Goal: Task Accomplishment & Management: Use online tool/utility

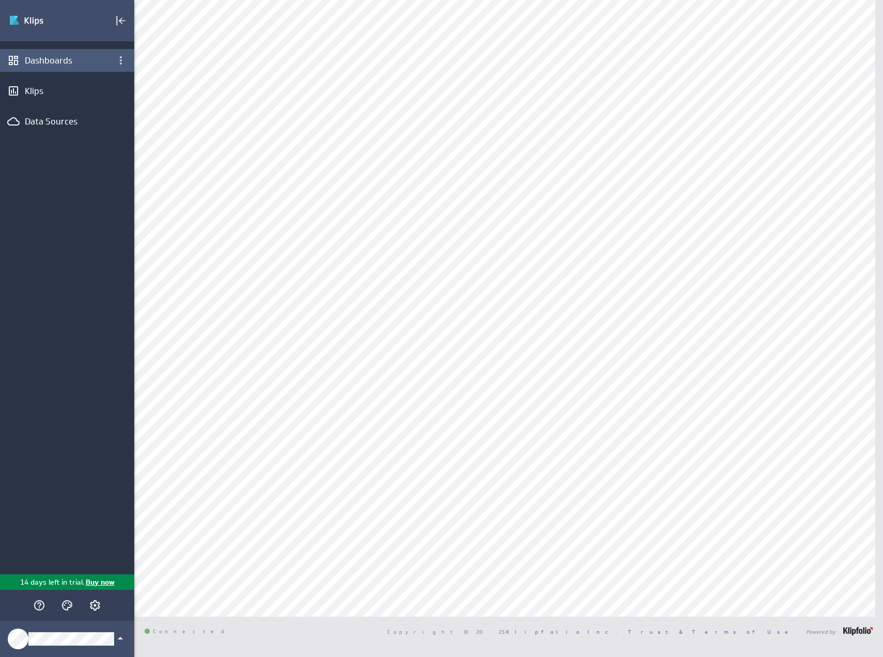
click at [78, 66] on div "Dashboards" at bounding box center [67, 60] width 134 height 23
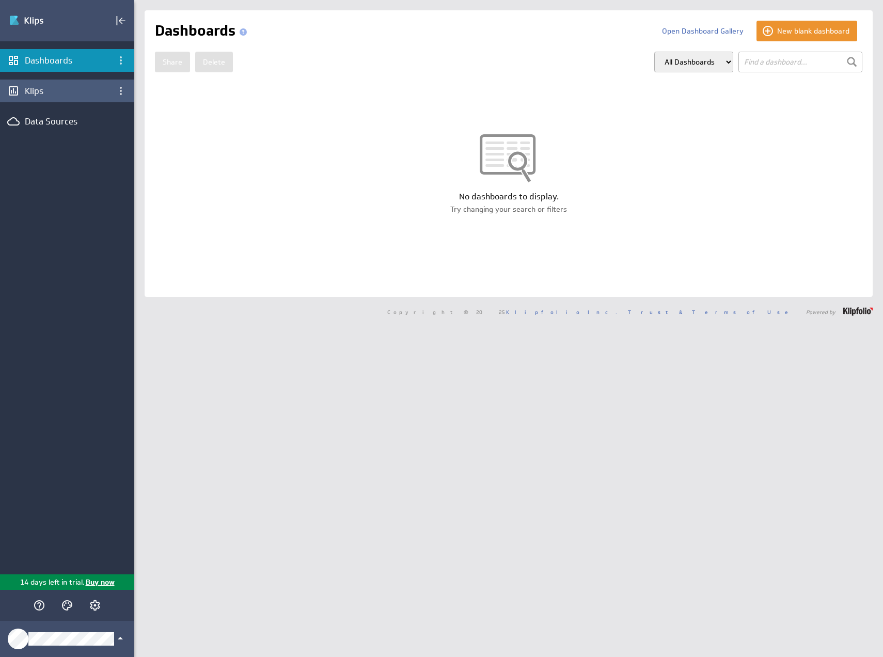
click at [63, 94] on div "Klips" at bounding box center [67, 90] width 85 height 11
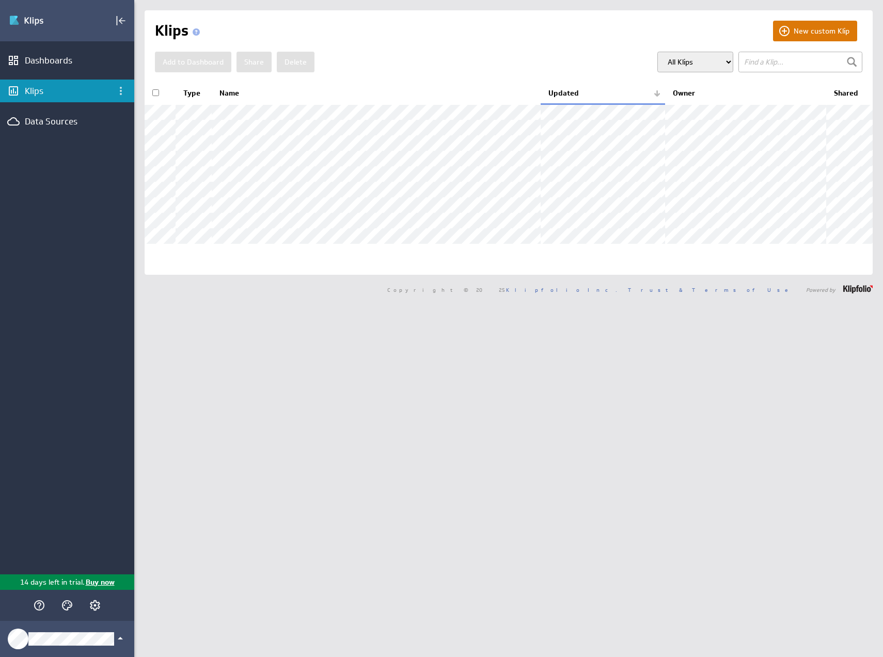
click at [801, 26] on button "New custom Klip" at bounding box center [815, 31] width 84 height 21
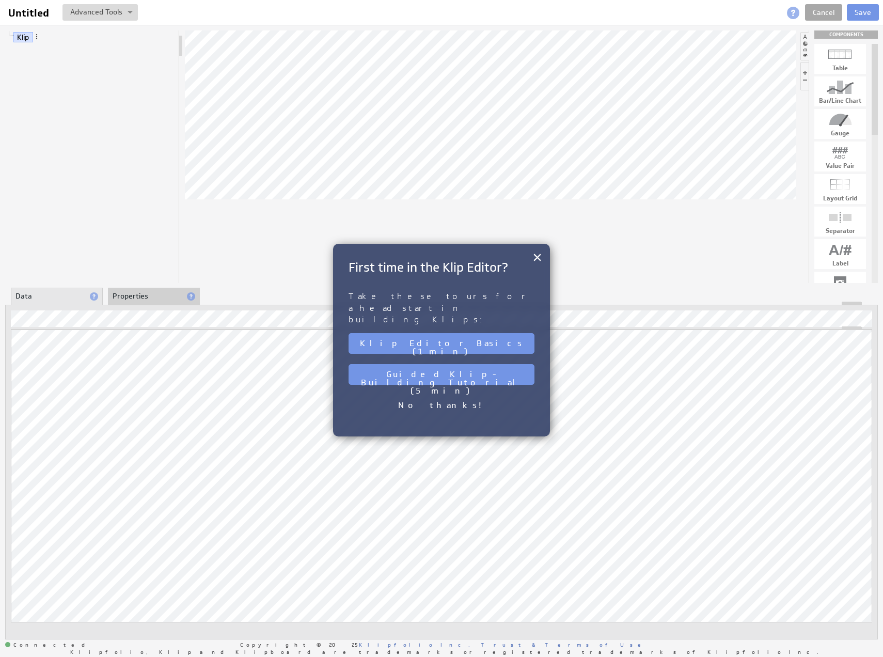
click at [816, 11] on link "Cancel" at bounding box center [823, 12] width 37 height 17
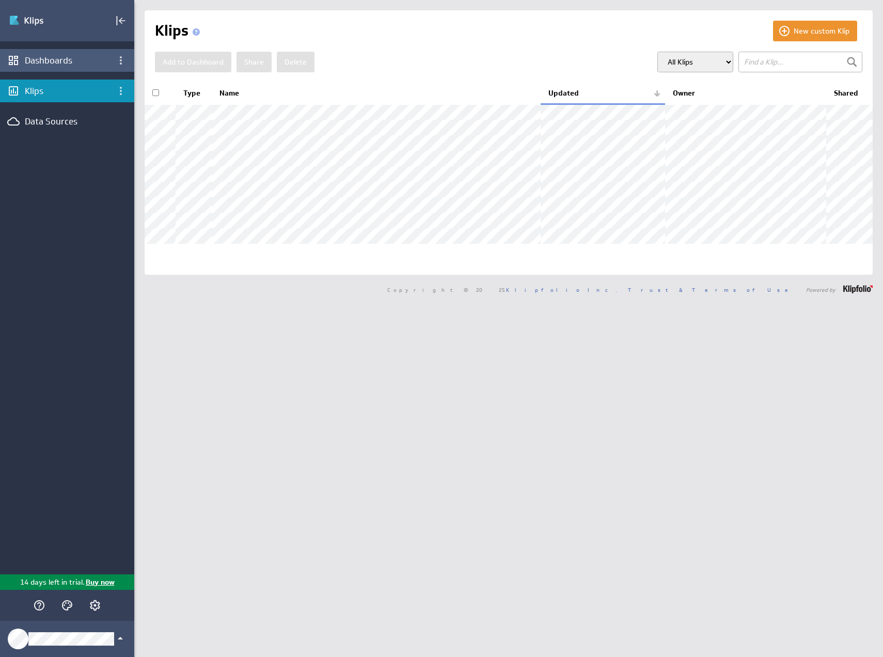
click at [48, 66] on div "Dashboards" at bounding box center [67, 60] width 85 height 11
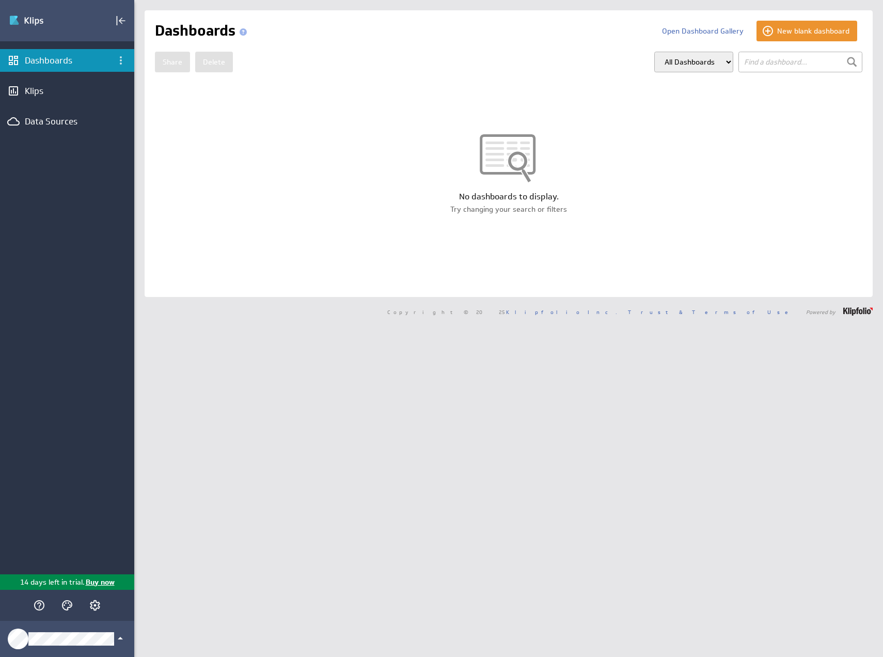
click at [794, 62] on input "text" at bounding box center [800, 62] width 124 height 21
click at [792, 30] on button "New blank dashboard" at bounding box center [806, 31] width 101 height 21
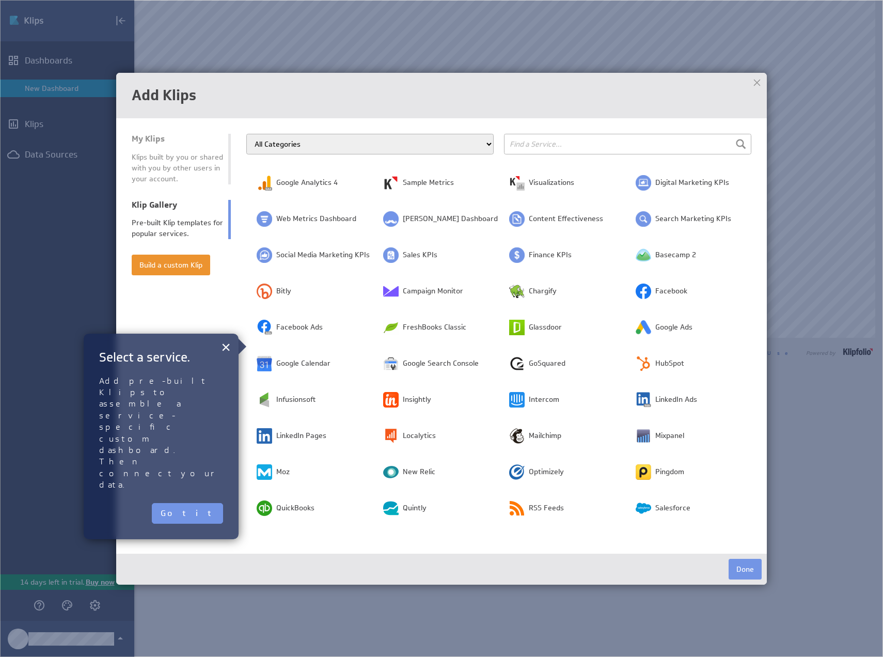
click at [566, 144] on input "text" at bounding box center [627, 144] width 247 height 21
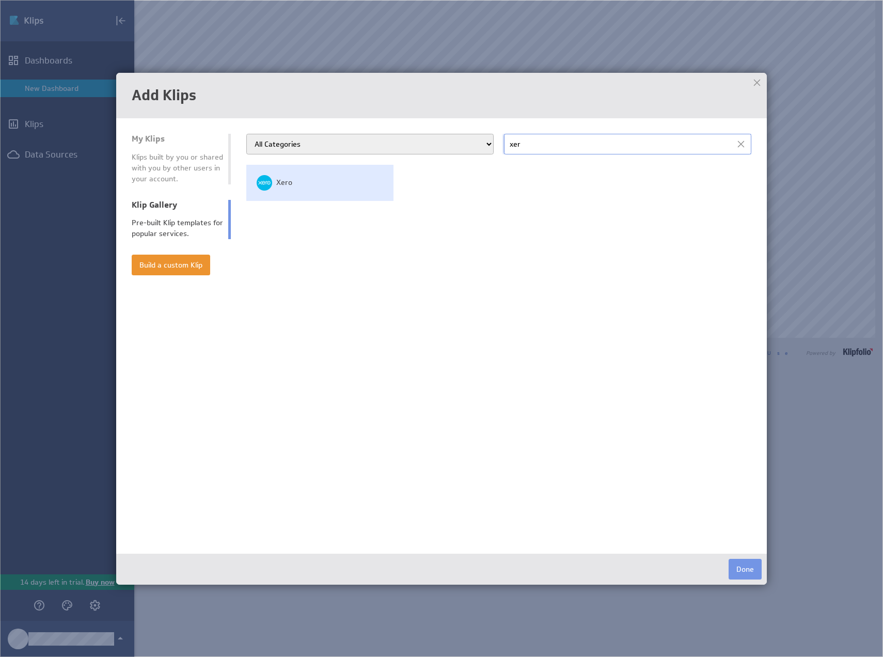
type input "xer"
click at [298, 183] on td "Xero" at bounding box center [319, 183] width 147 height 36
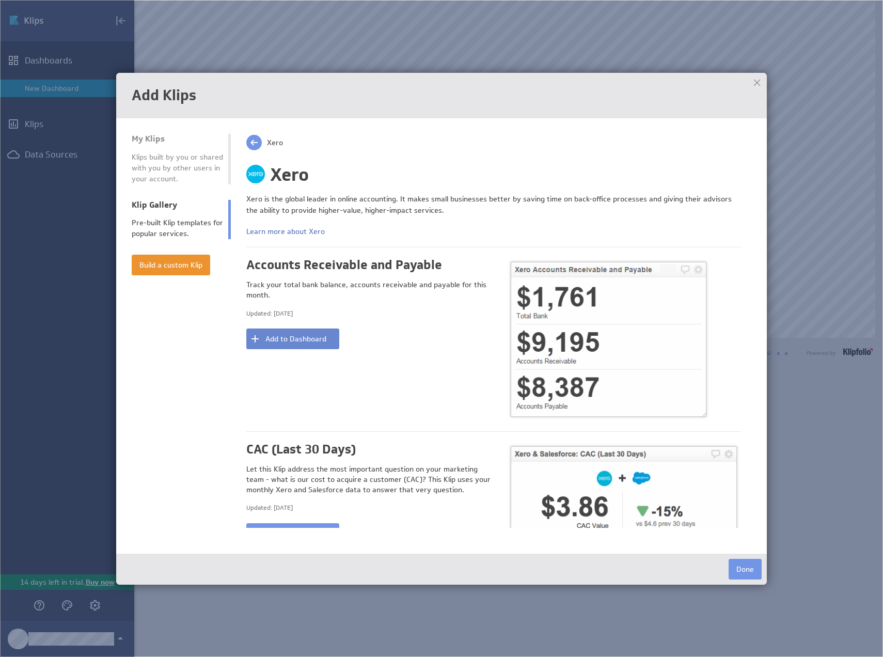
click at [310, 334] on button "Add to Dashboard" at bounding box center [292, 338] width 93 height 21
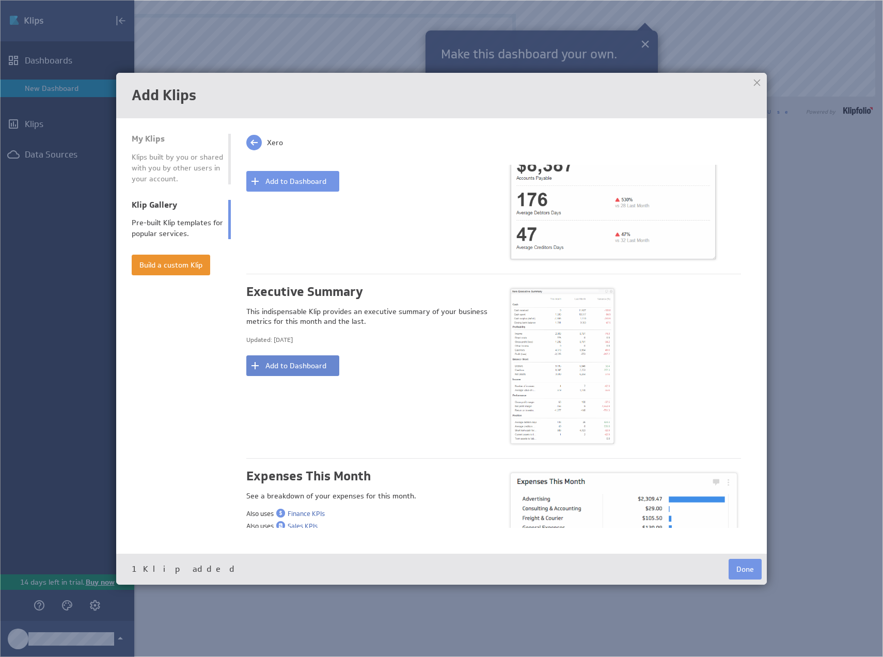
click at [295, 360] on button "Add to Dashboard" at bounding box center [292, 365] width 93 height 21
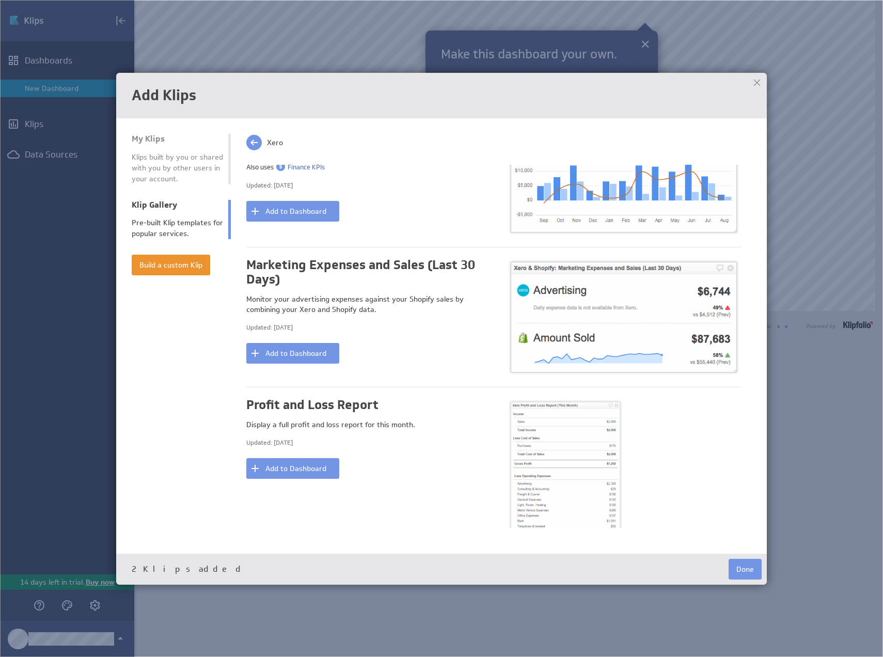
scroll to position [1084, 0]
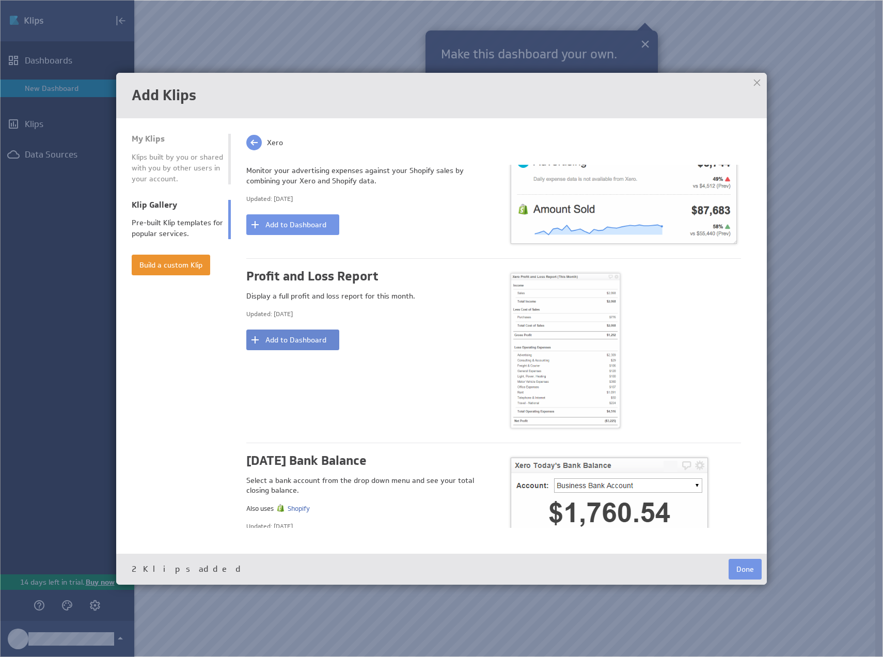
click at [321, 339] on button "Add to Dashboard" at bounding box center [292, 339] width 93 height 21
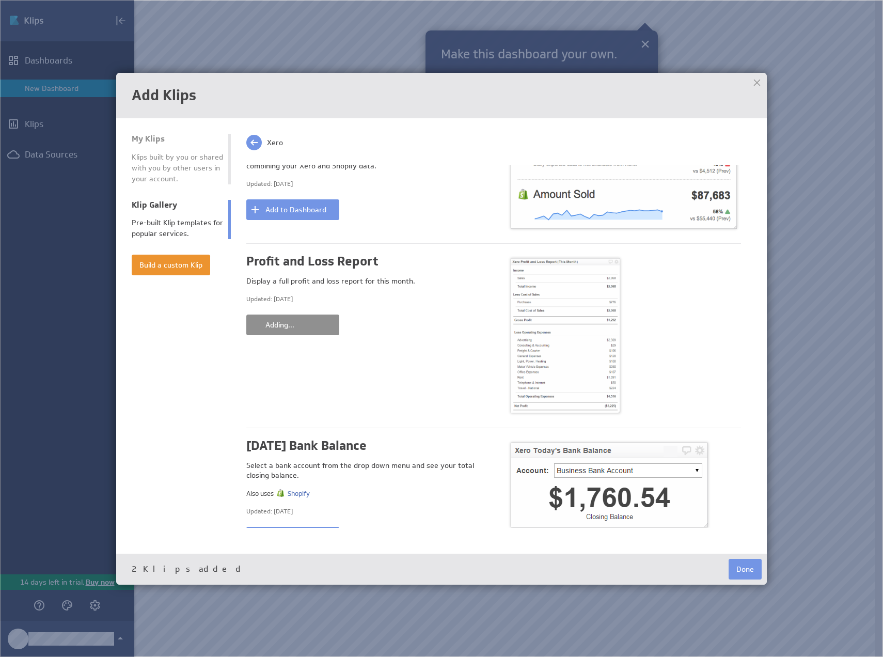
scroll to position [1126, 0]
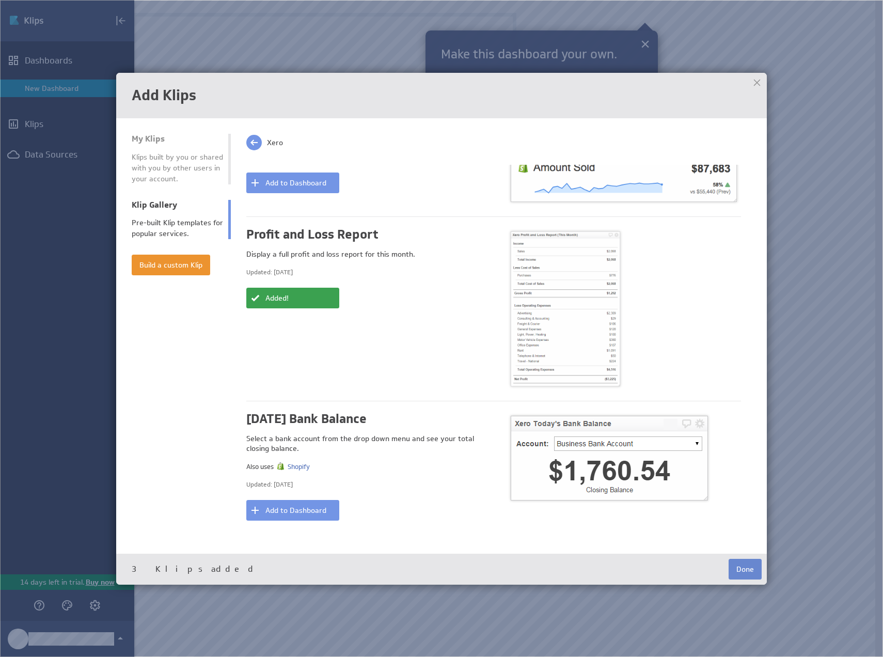
click at [742, 571] on button "Done" at bounding box center [745, 569] width 33 height 21
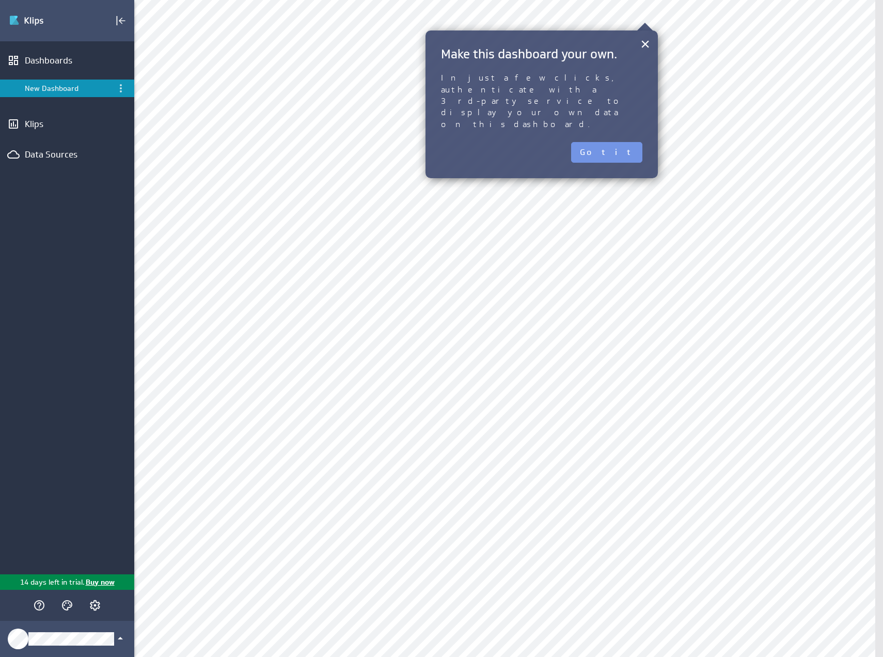
click at [624, 128] on div "× Make this dashboard your own. In just a few clicks, authenticate with a 3rd-p…" at bounding box center [541, 104] width 232 height 148
click at [624, 142] on button "Got it" at bounding box center [606, 152] width 71 height 21
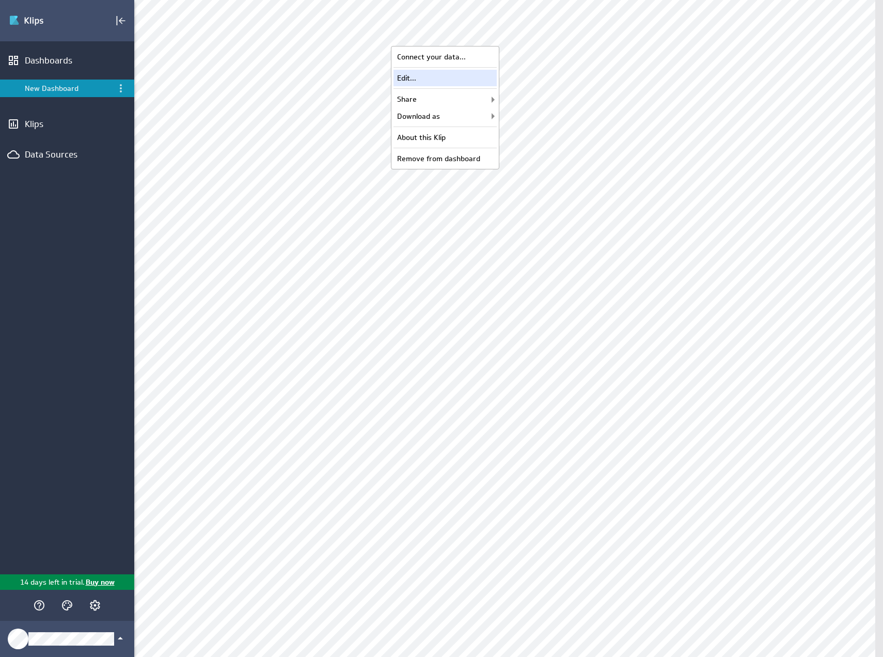
click at [464, 76] on div "Edit..." at bounding box center [444, 78] width 103 height 17
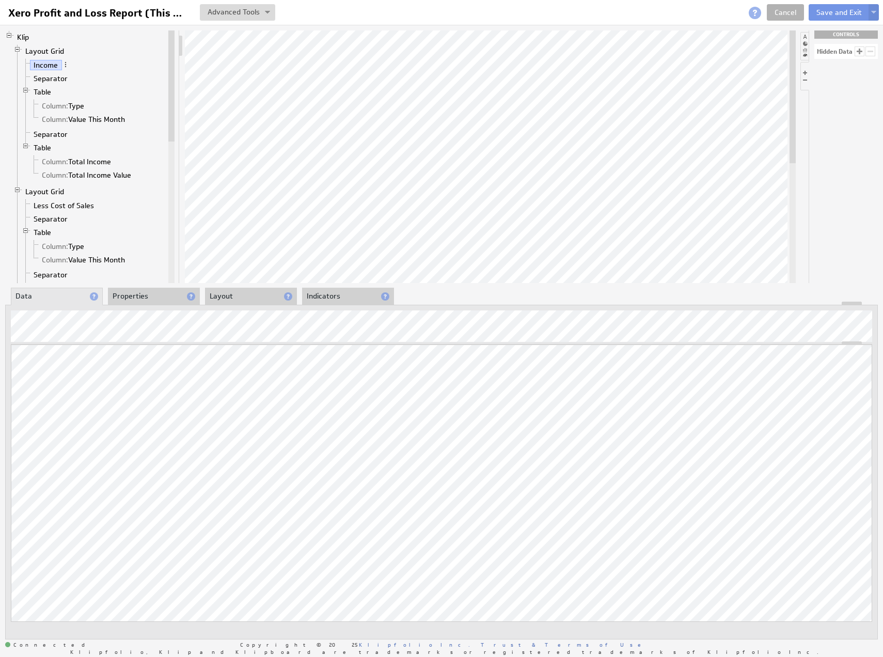
click at [131, 299] on li "Properties" at bounding box center [154, 297] width 92 height 18
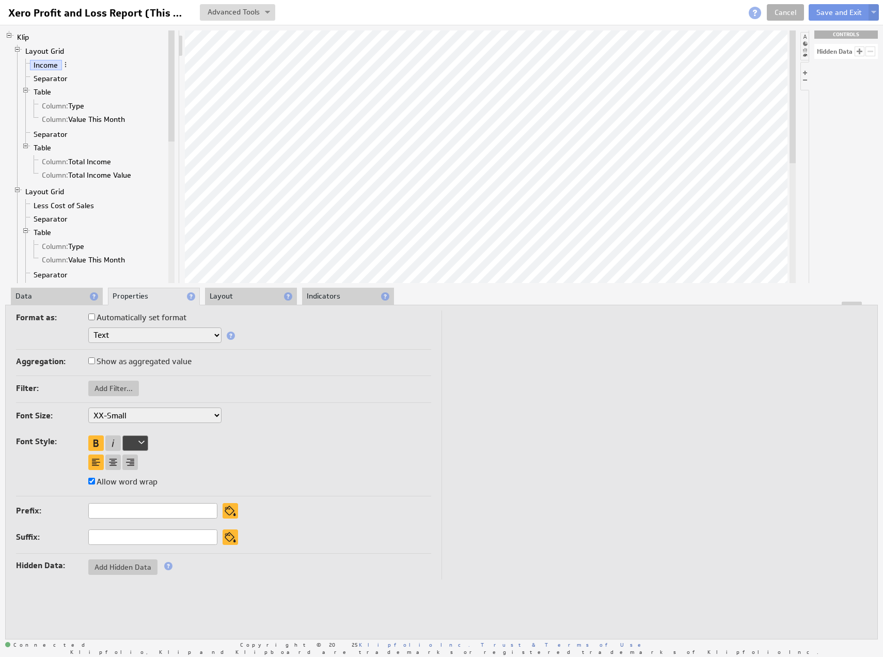
click at [266, 298] on li "Layout" at bounding box center [251, 297] width 92 height 18
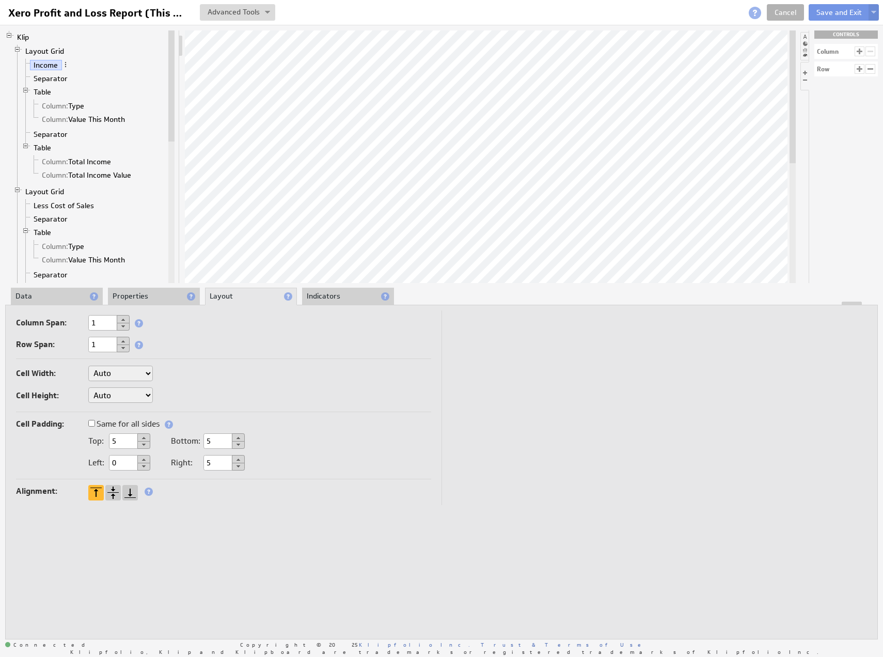
click at [351, 301] on li "Indicators" at bounding box center [348, 297] width 92 height 18
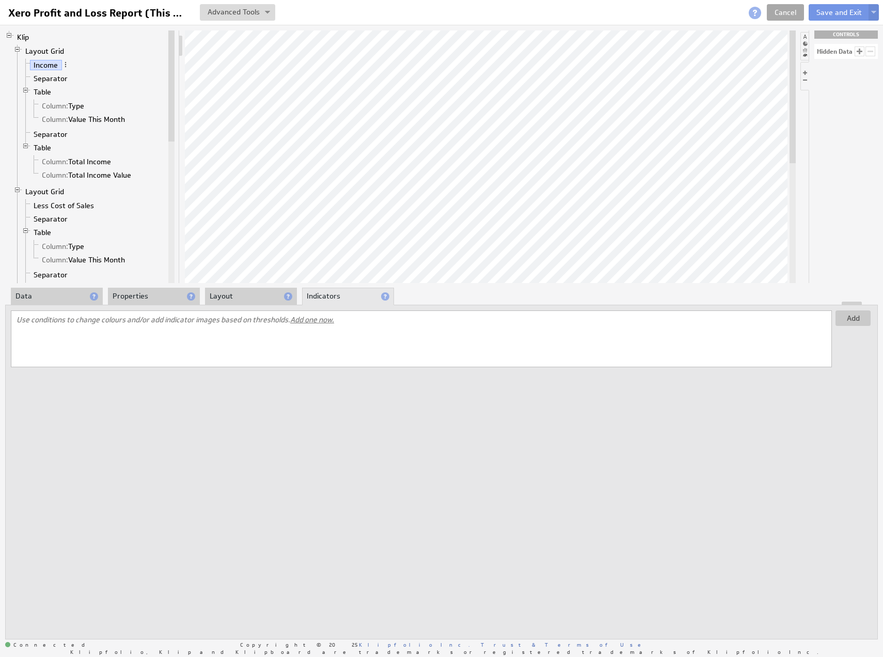
click at [803, 7] on link "Cancel" at bounding box center [785, 12] width 37 height 17
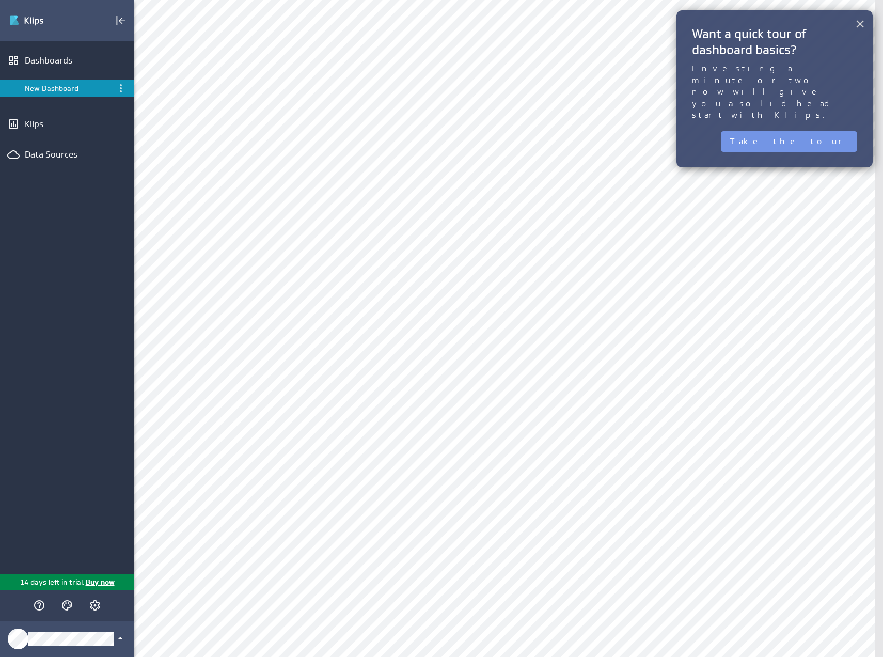
click at [860, 20] on button "×" at bounding box center [860, 23] width 10 height 21
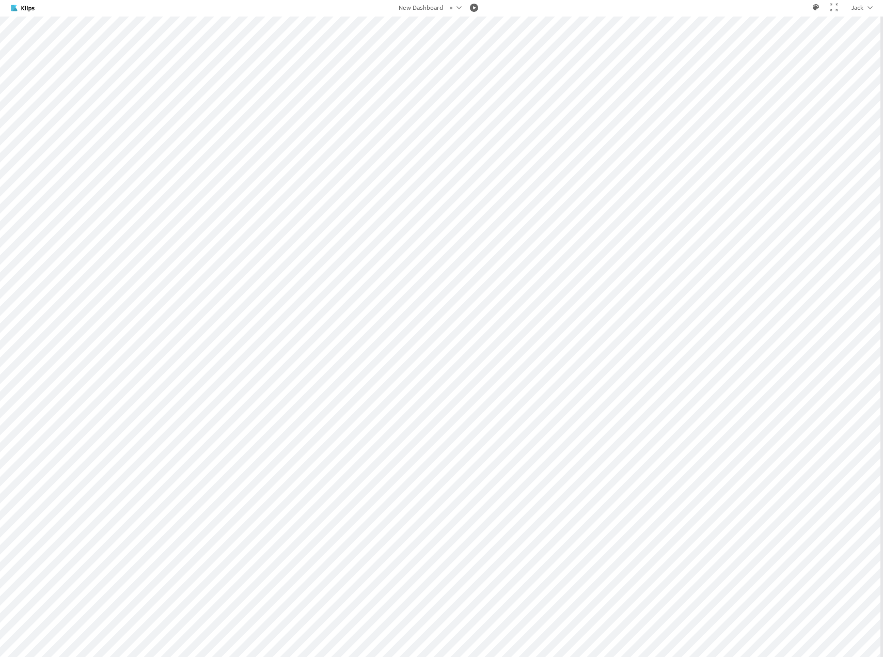
click at [838, 9] on div at bounding box center [834, 8] width 17 height 18
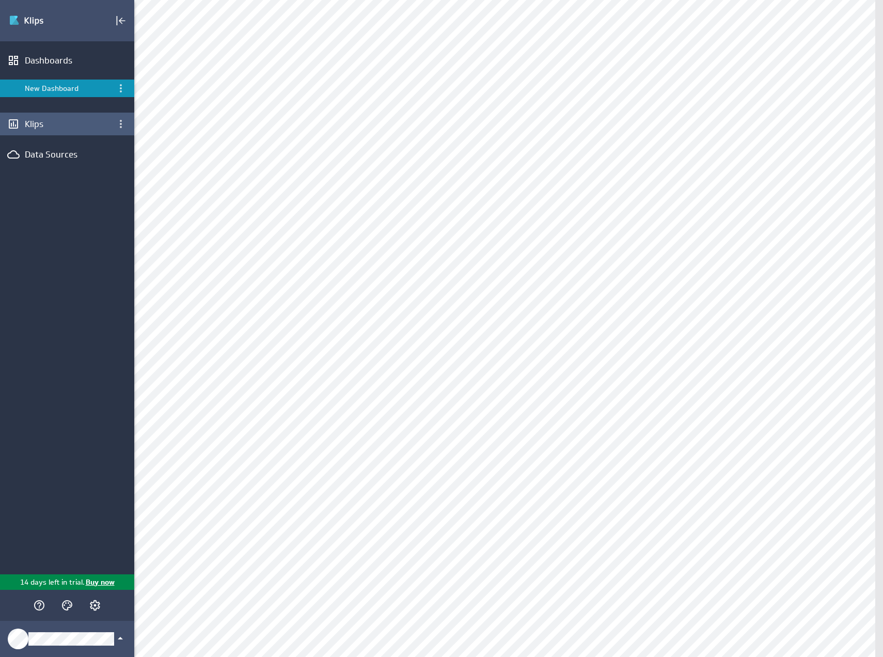
click at [43, 122] on div "Klips" at bounding box center [67, 123] width 85 height 11
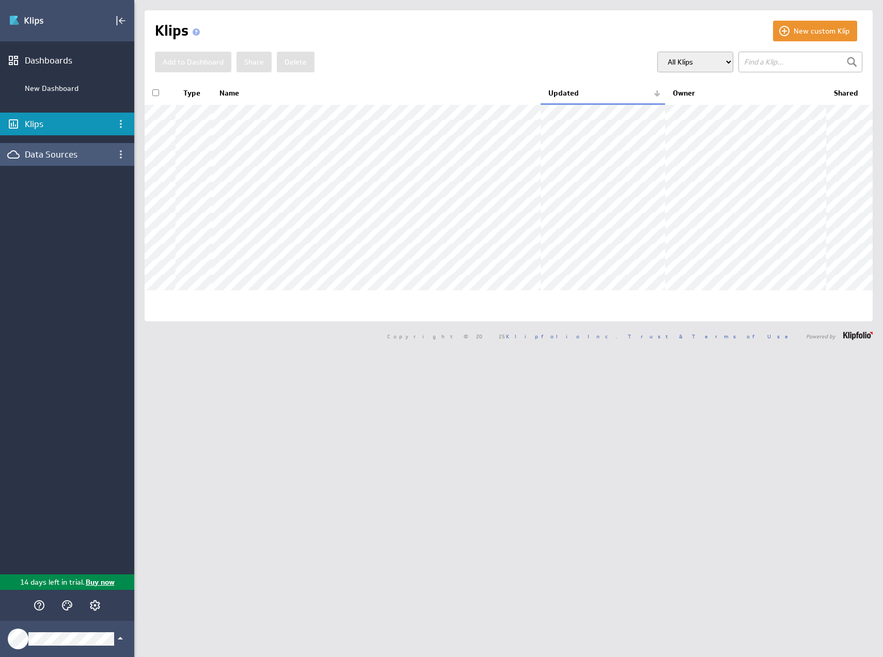
click at [83, 157] on div "Data Sources" at bounding box center [67, 154] width 85 height 11
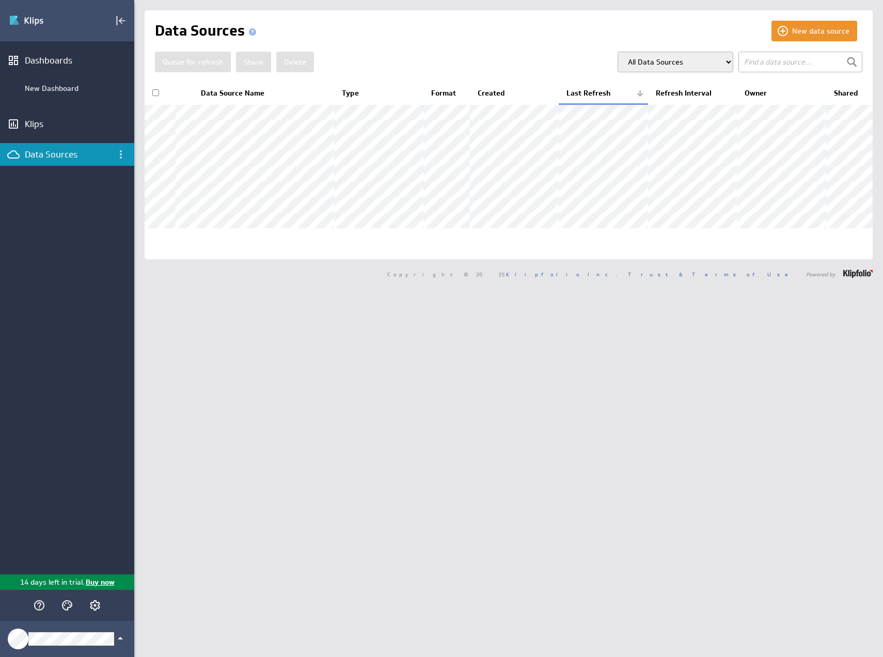
click at [102, 154] on div "Data Sources" at bounding box center [67, 154] width 85 height 11
click at [807, 25] on button "New data source" at bounding box center [814, 31] width 86 height 21
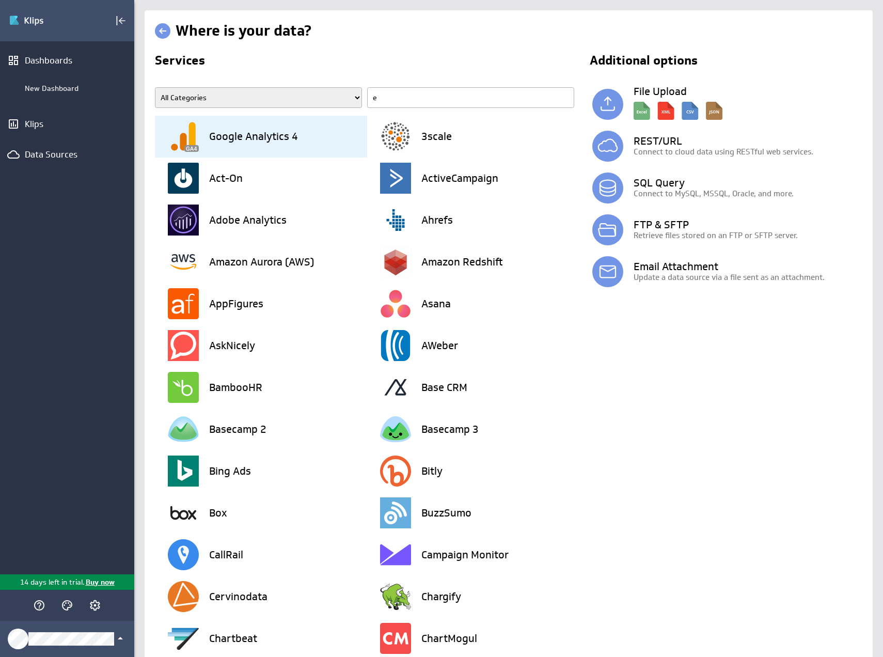
type input "ex"
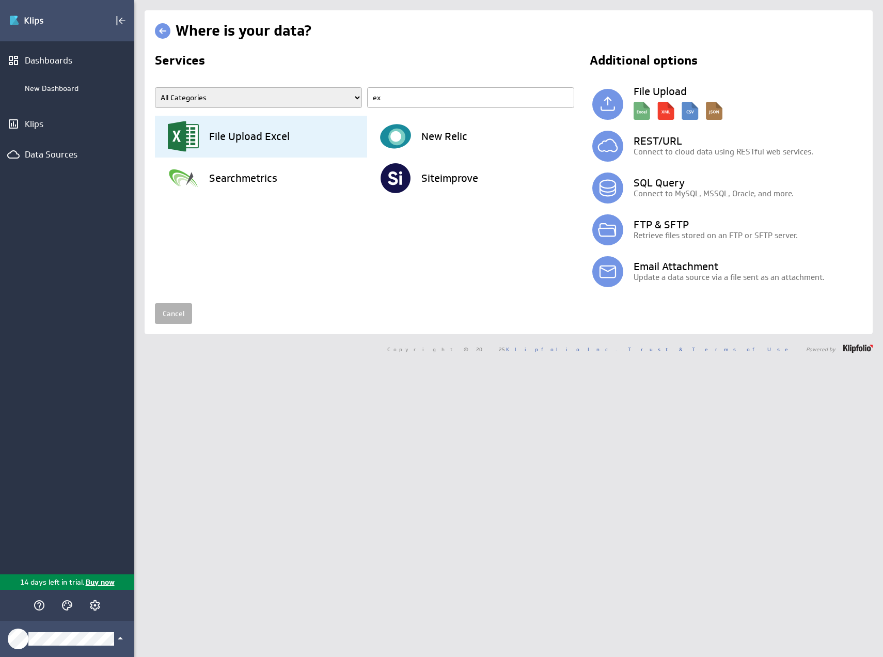
click at [241, 133] on h3 "File Upload Excel" at bounding box center [249, 136] width 81 height 10
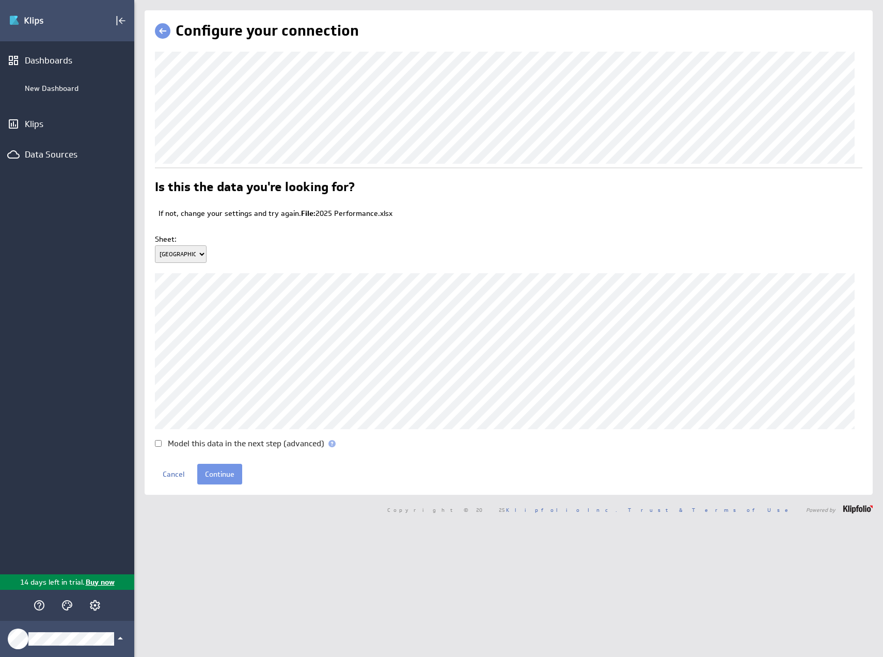
click at [178, 250] on select "Ipswich Toowoomba Brisbane_Moreton Bay" at bounding box center [181, 254] width 52 height 18
click at [180, 256] on select "Ipswich Toowoomba Brisbane_Moreton Bay" at bounding box center [181, 254] width 52 height 18
click at [218, 471] on input "Continue" at bounding box center [219, 474] width 45 height 21
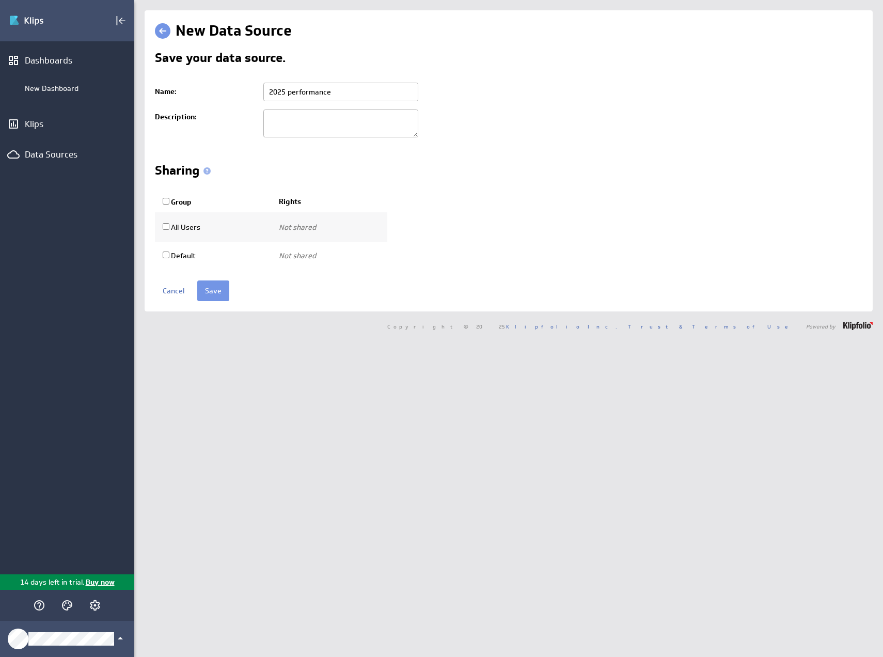
click at [318, 88] on input "2025 performance" at bounding box center [340, 92] width 155 height 19
click at [563, 82] on td "2025 performance" at bounding box center [560, 91] width 604 height 27
click at [167, 200] on input "Group" at bounding box center [166, 201] width 7 height 7
checkbox input "true"
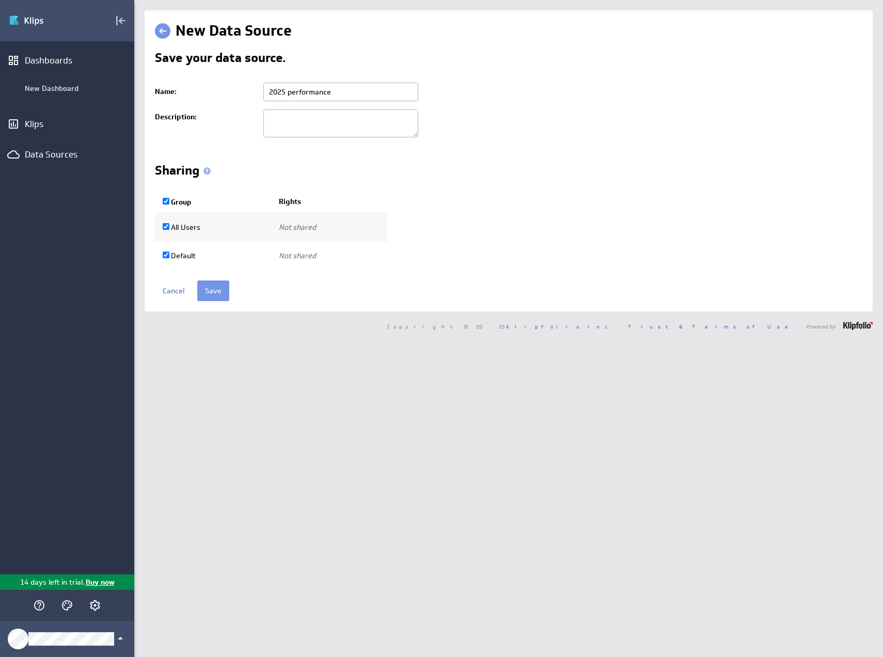
select select "2ad9967f219f9308e5a3c8d08089e5a1:use"
checkbox input "true"
select select "53b34f236d9943681a4b8db0d1d09e13:use"
click at [340, 226] on select "Use only Use and edit Do not share" at bounding box center [313, 227] width 69 height 18
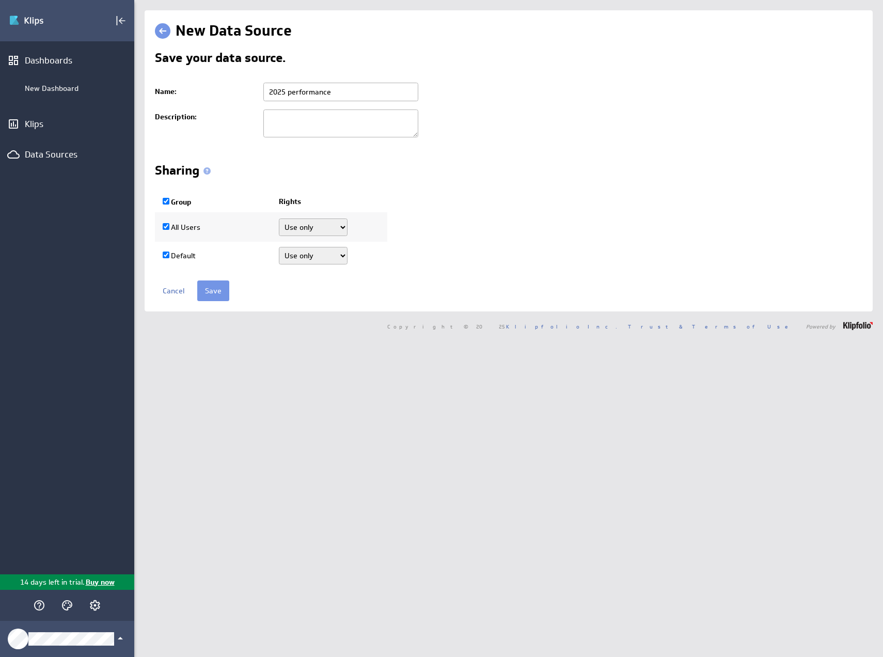
click at [168, 202] on input "Group" at bounding box center [166, 201] width 7 height 7
checkbox input "false"
click at [204, 280] on input "Save" at bounding box center [213, 290] width 32 height 21
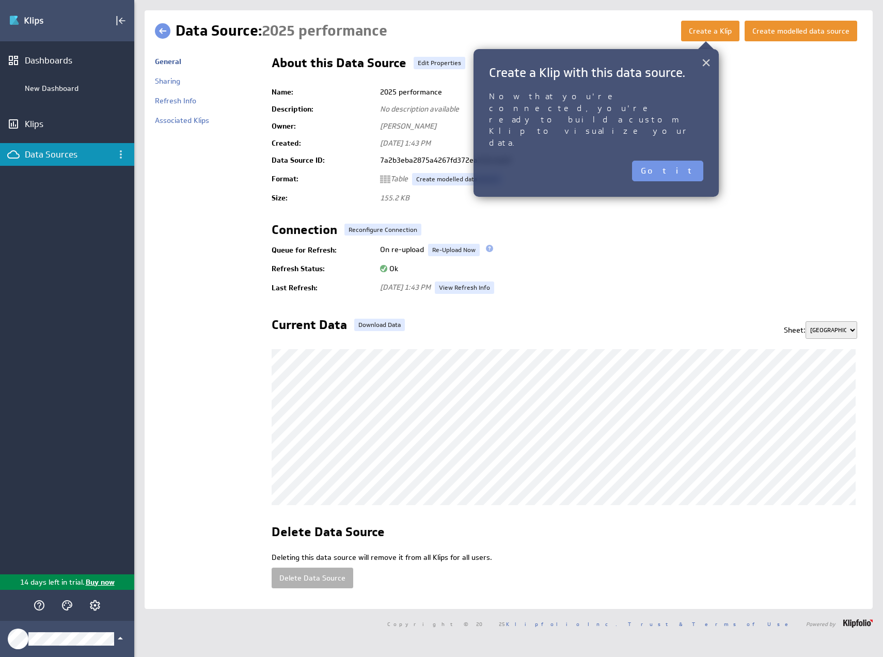
drag, startPoint x: 706, startPoint y: 64, endPoint x: 706, endPoint y: 51, distance: 12.4
click at [706, 63] on button "×" at bounding box center [706, 62] width 10 height 21
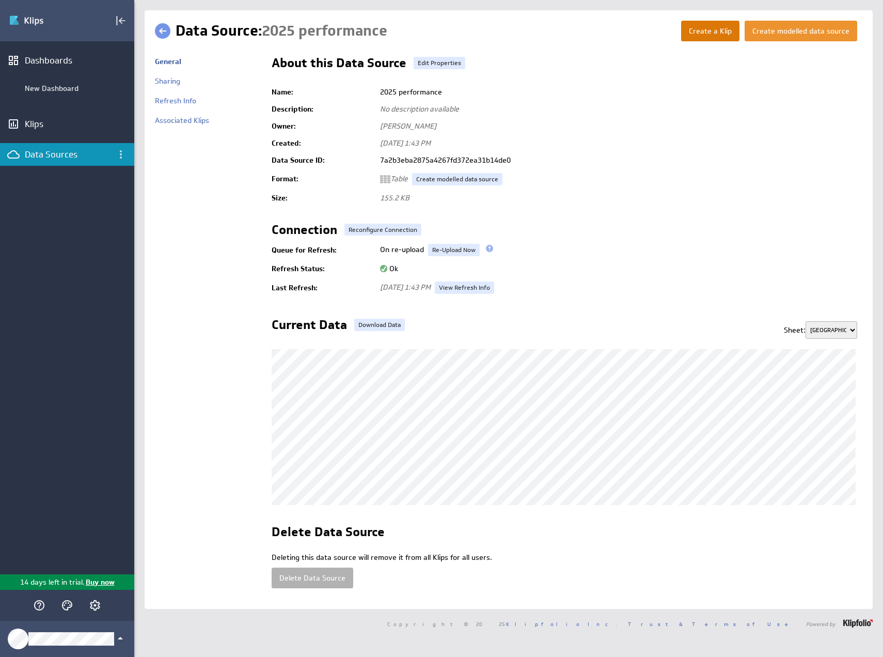
click at [705, 37] on button "Create a Klip" at bounding box center [710, 31] width 58 height 21
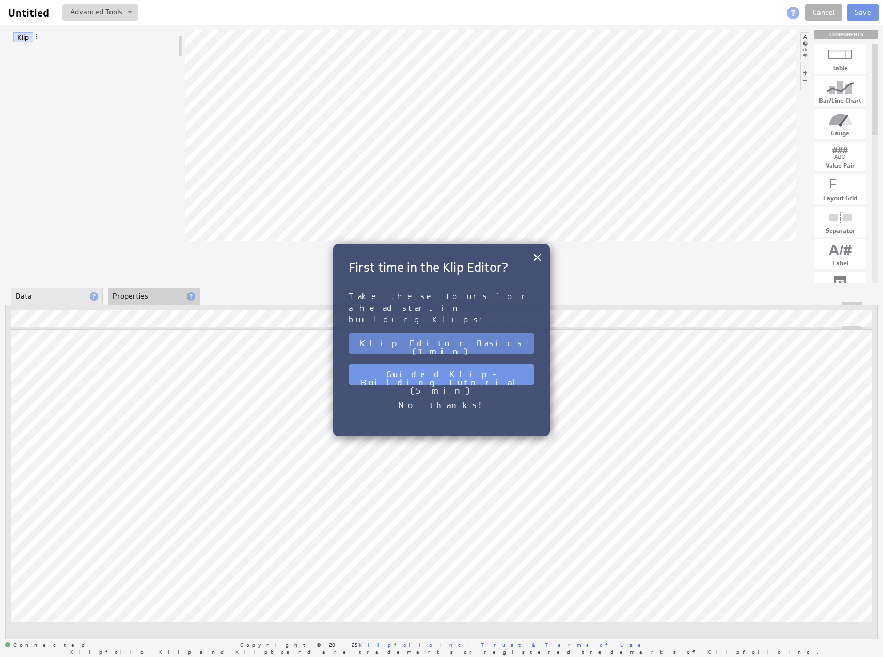
click at [423, 333] on button "Klip Editor Basics (1 min)" at bounding box center [442, 343] width 186 height 21
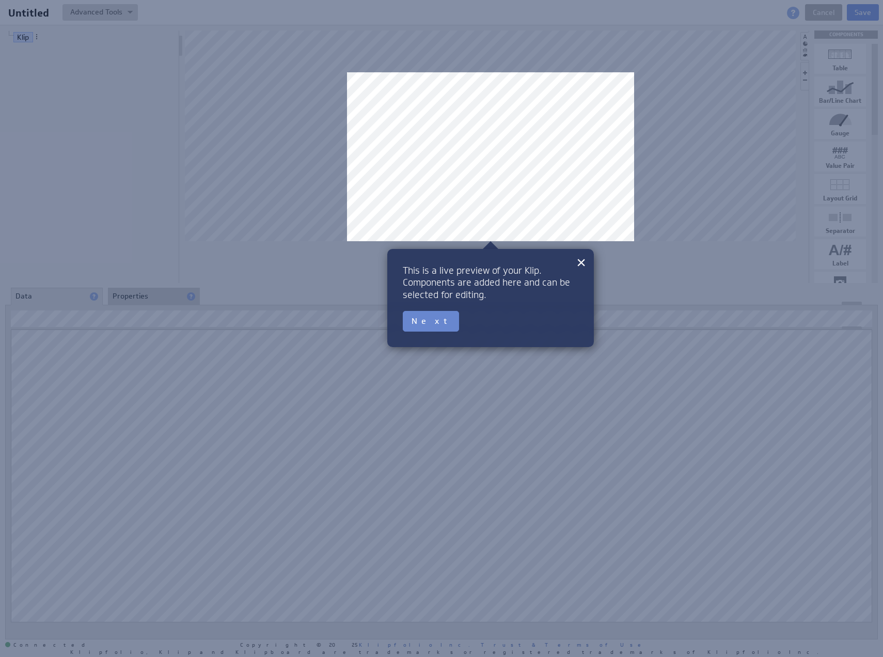
click at [422, 318] on button "Next" at bounding box center [431, 321] width 56 height 21
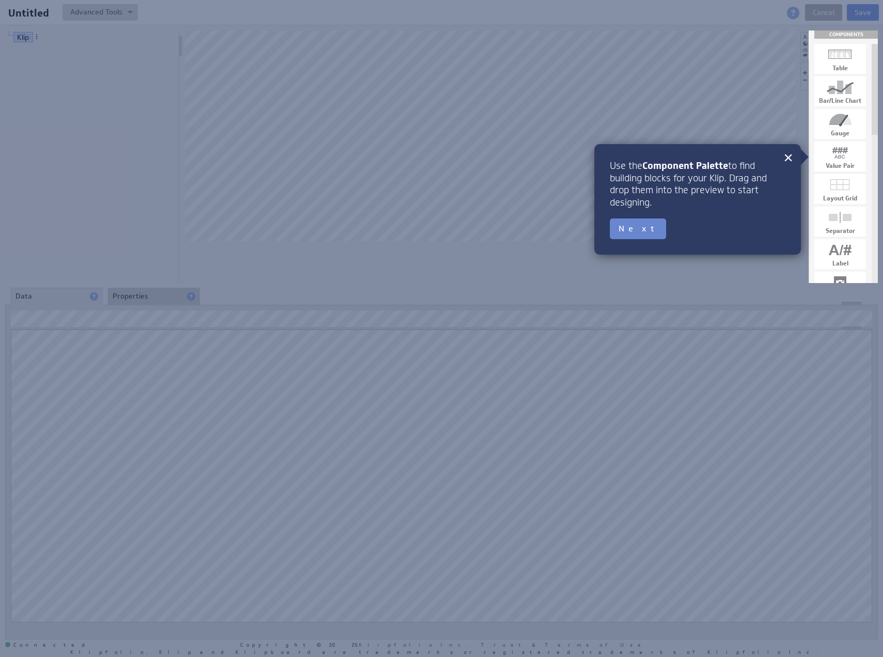
click at [622, 226] on button "Next" at bounding box center [638, 228] width 56 height 21
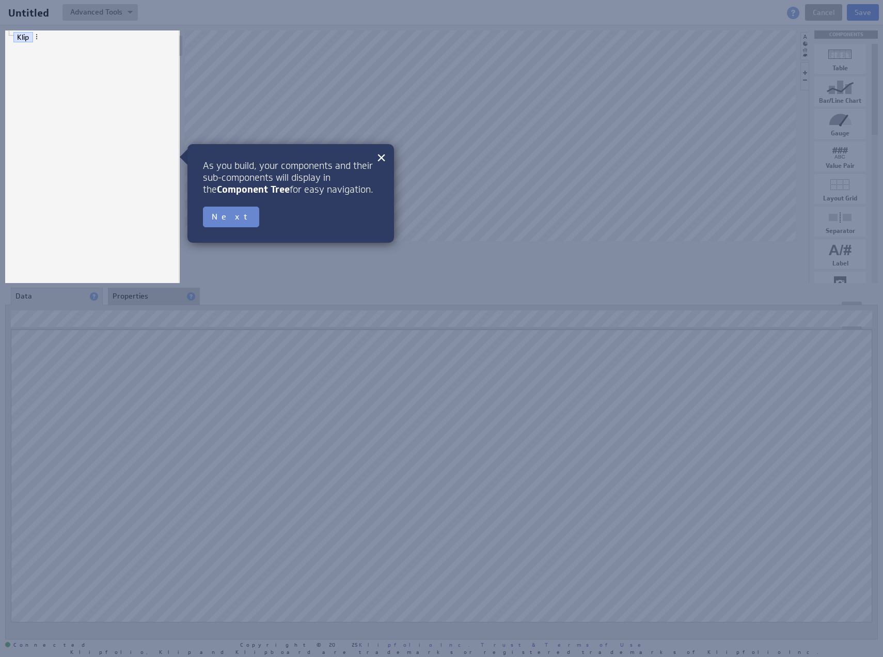
click at [217, 217] on button "Next" at bounding box center [231, 217] width 56 height 21
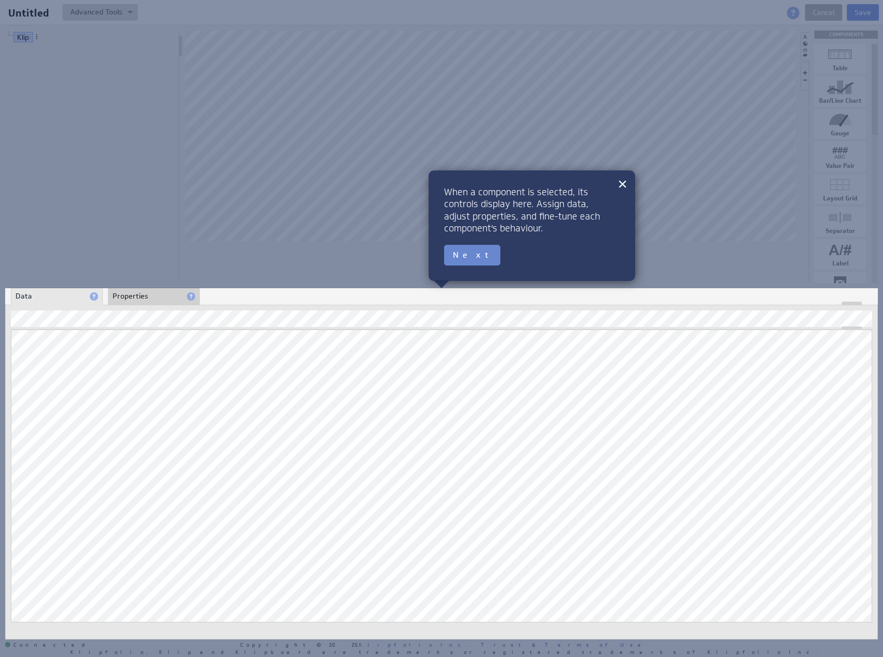
click at [468, 247] on button "Next" at bounding box center [472, 255] width 56 height 21
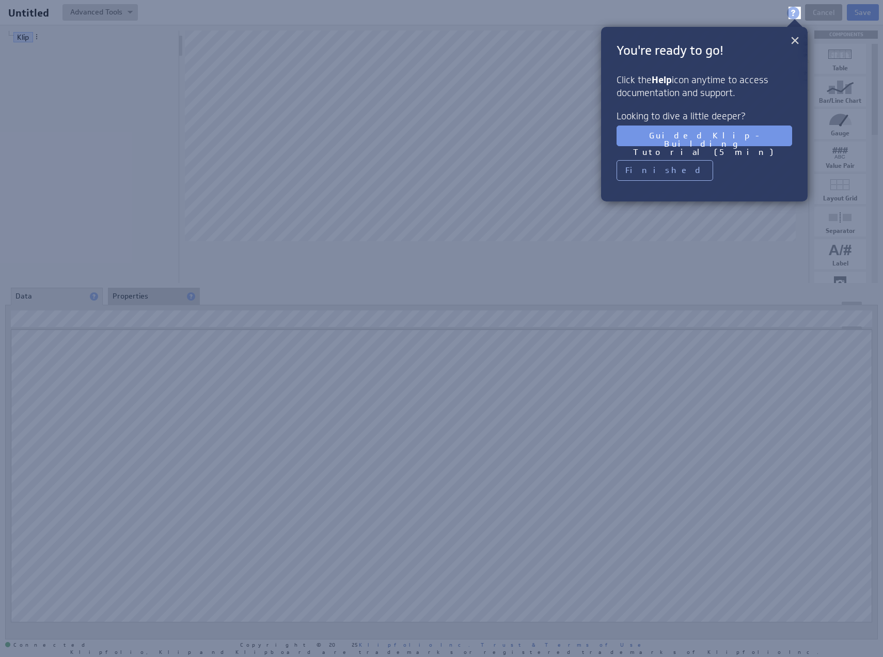
click at [793, 38] on button "×" at bounding box center [795, 40] width 10 height 21
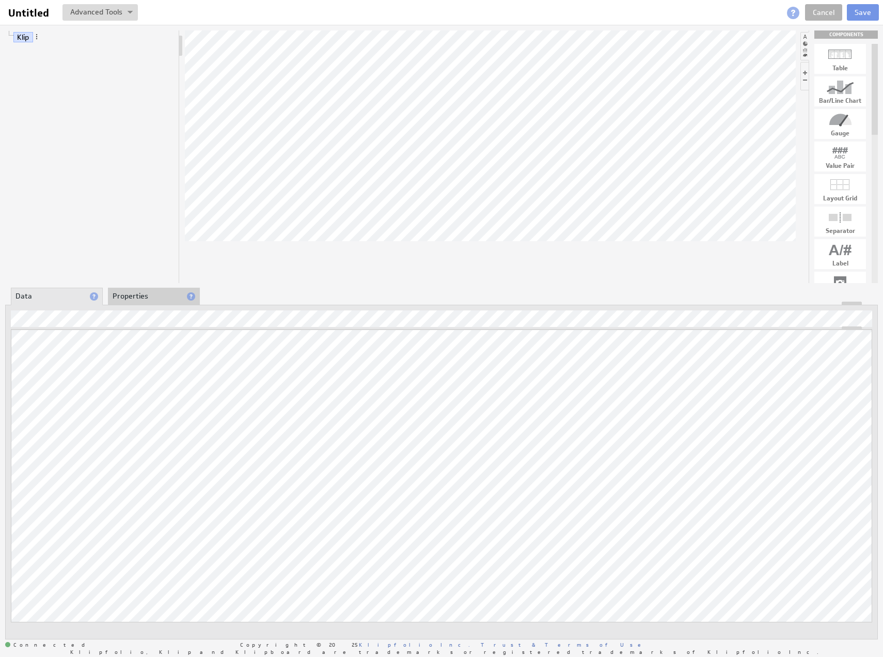
click at [831, 122] on div at bounding box center [840, 120] width 52 height 17
drag, startPoint x: 848, startPoint y: 123, endPoint x: 484, endPoint y: 139, distance: 364.4
click at [51, 76] on link "Target Value" at bounding box center [55, 78] width 50 height 10
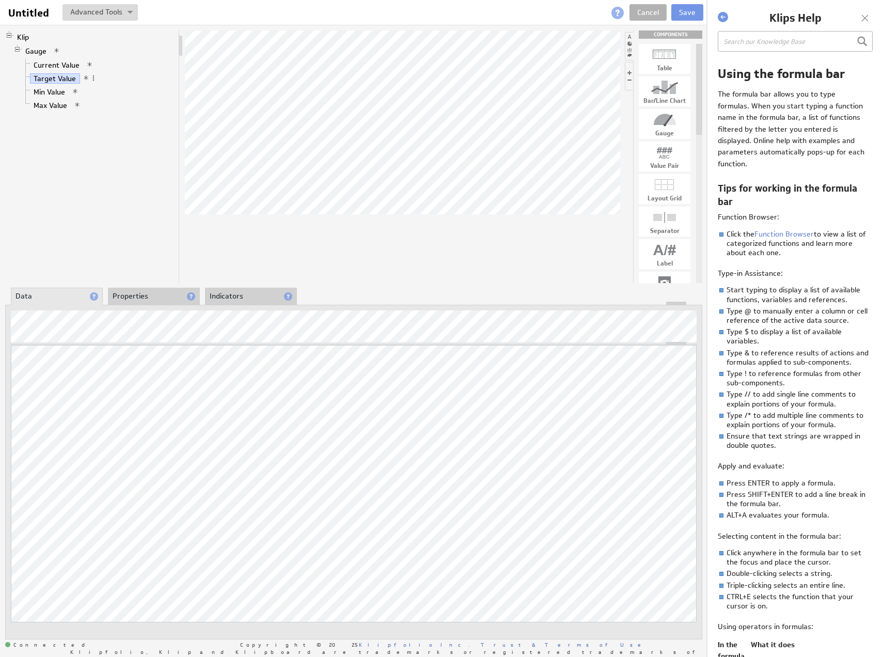
click at [869, 18] on div at bounding box center [864, 17] width 15 height 15
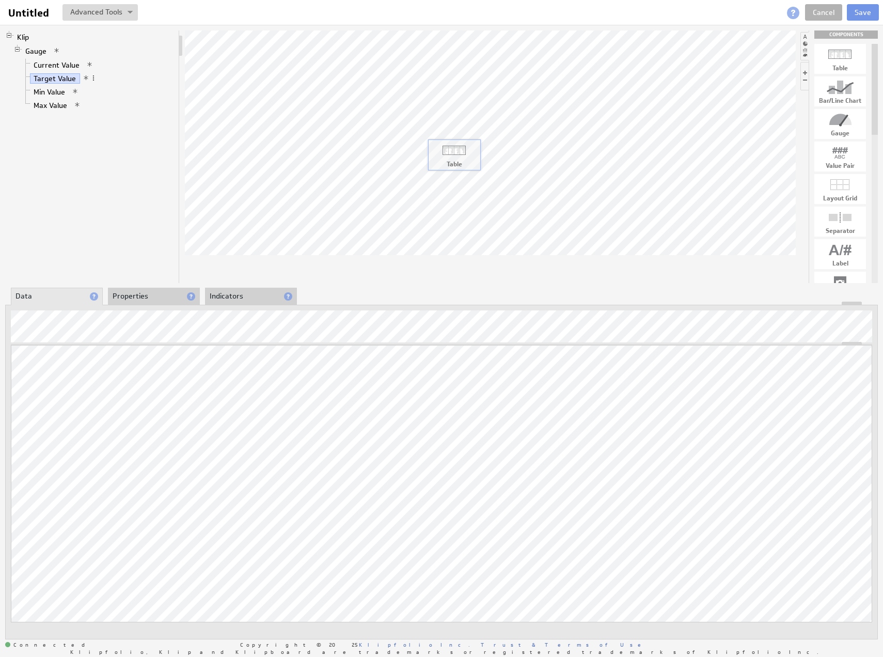
drag, startPoint x: 846, startPoint y: 53, endPoint x: 460, endPoint y: 148, distance: 397.9
click at [66, 75] on link "Column: Unnamed 2" at bounding box center [66, 78] width 72 height 10
click at [149, 295] on li "Properties" at bounding box center [154, 297] width 92 height 18
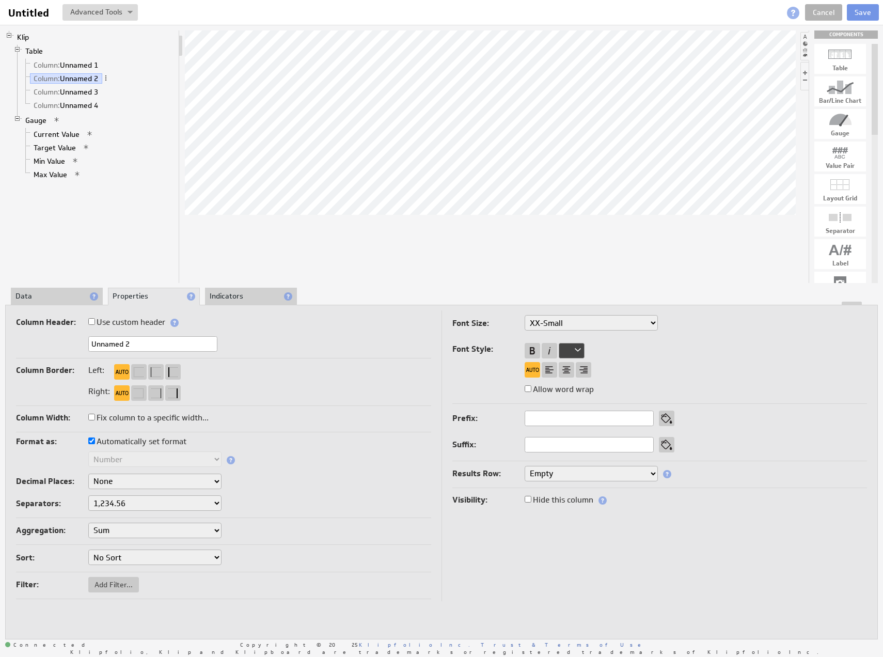
click at [241, 297] on li "Indicators" at bounding box center [251, 297] width 92 height 18
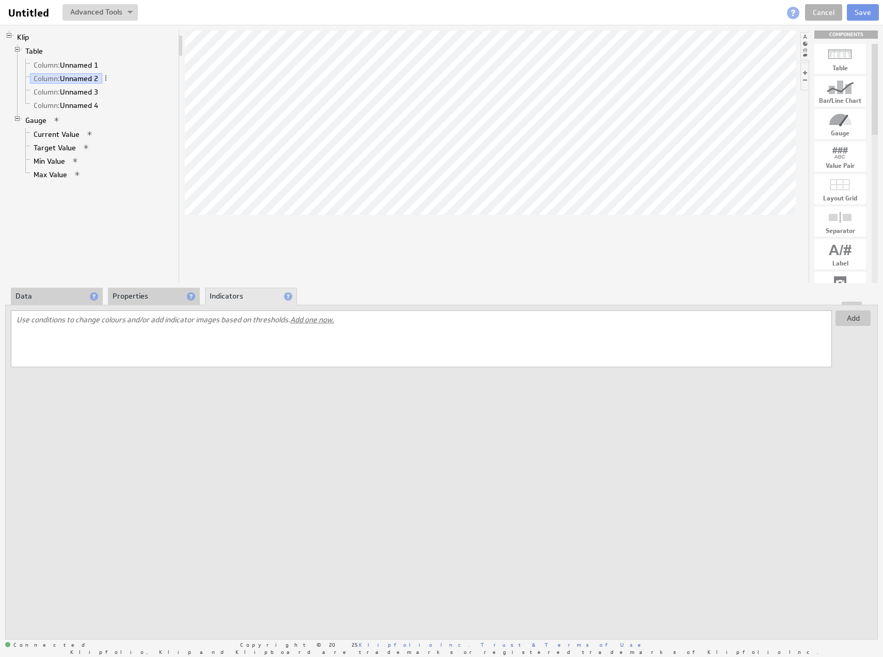
click at [132, 302] on div at bounding box center [442, 304] width 872 height 4
click at [55, 297] on li "Data" at bounding box center [57, 297] width 92 height 18
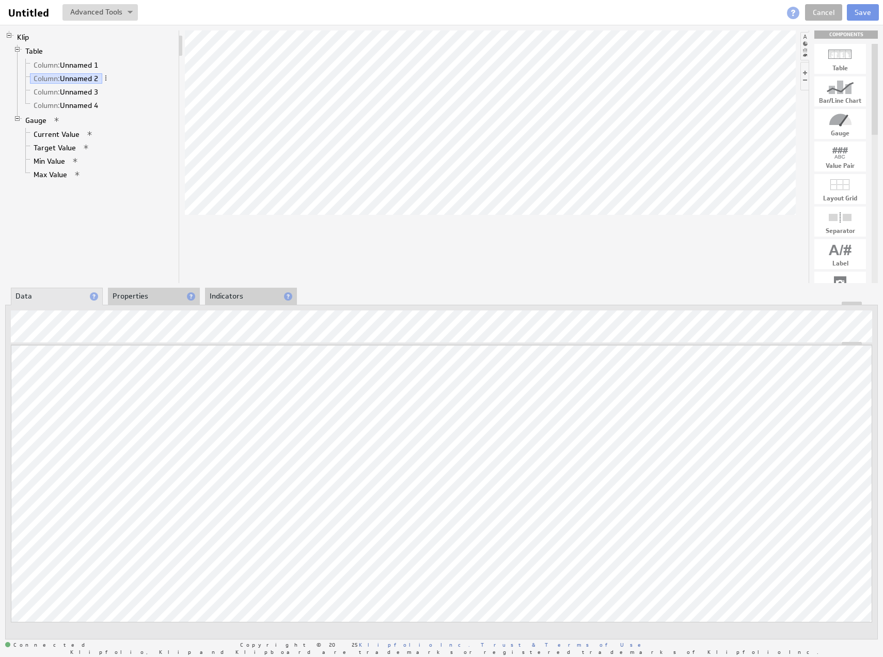
click at [145, 296] on li "Properties" at bounding box center [154, 297] width 92 height 18
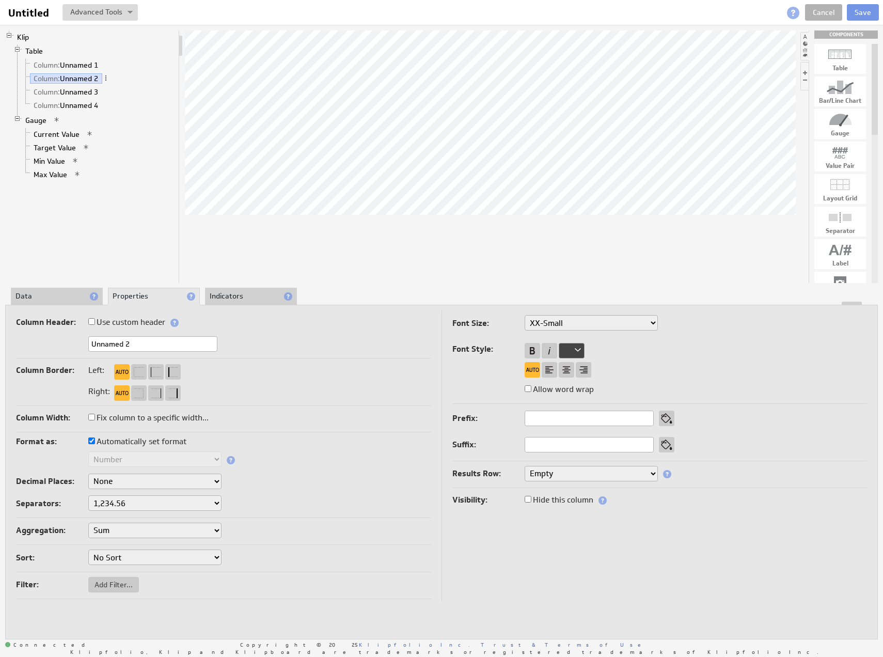
click at [61, 294] on li "Data" at bounding box center [57, 297] width 92 height 18
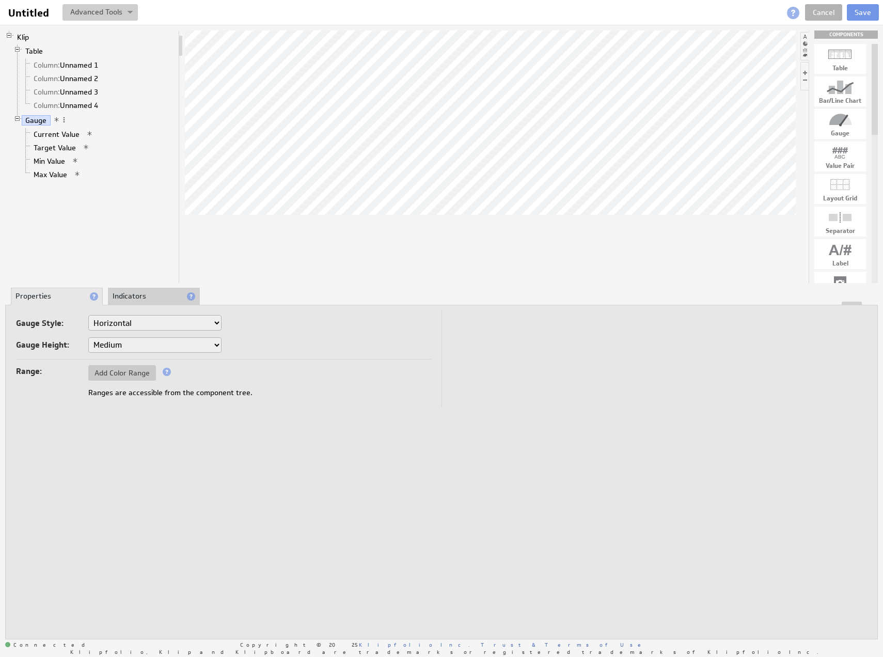
click at [108, 7] on button at bounding box center [99, 12] width 75 height 17
click at [25, 9] on input "Untitled" at bounding box center [30, 13] width 52 height 18
click at [834, 13] on link "Cancel" at bounding box center [823, 12] width 37 height 17
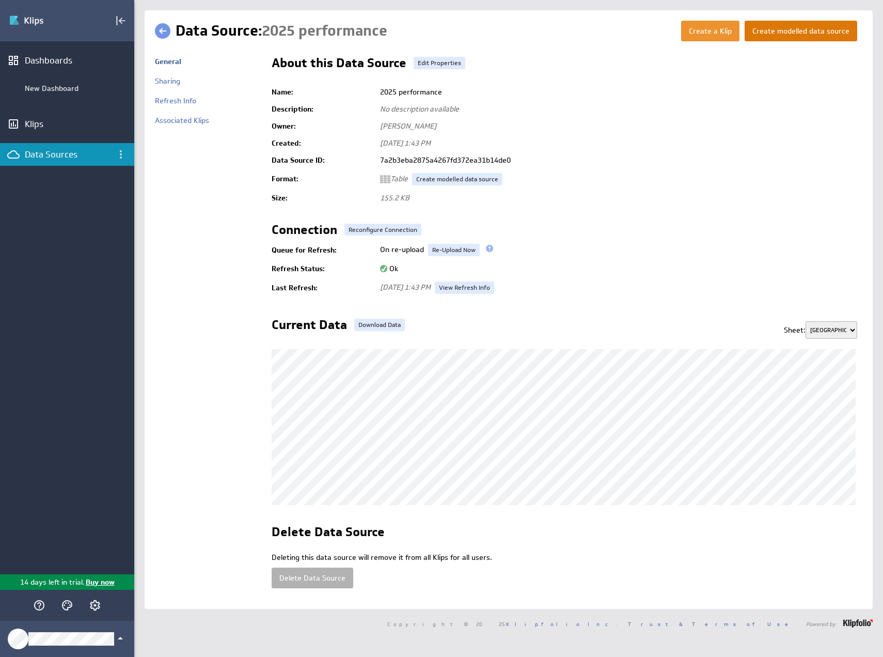
click at [792, 31] on button "Create modelled data source" at bounding box center [801, 31] width 113 height 21
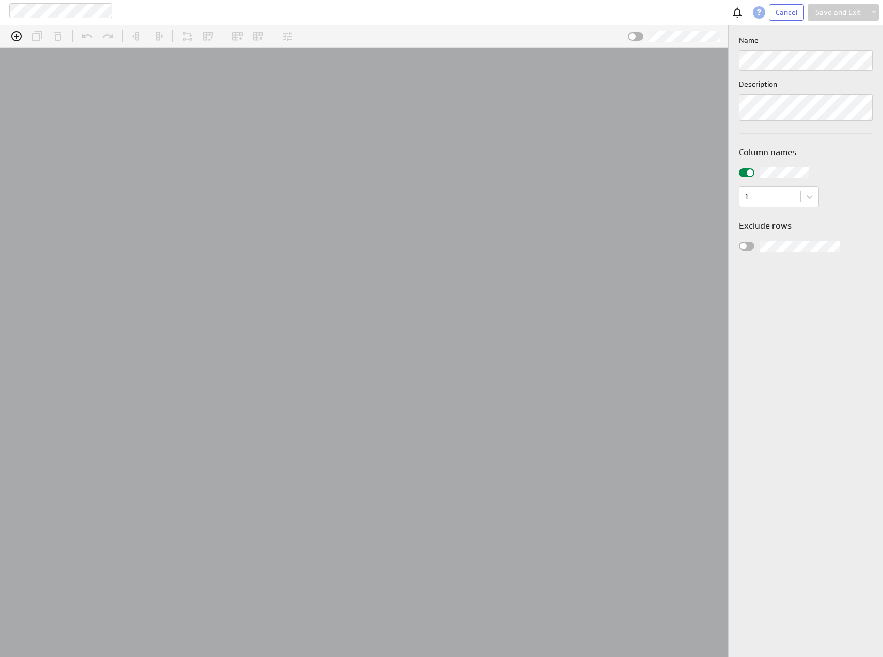
scroll to position [32, 753]
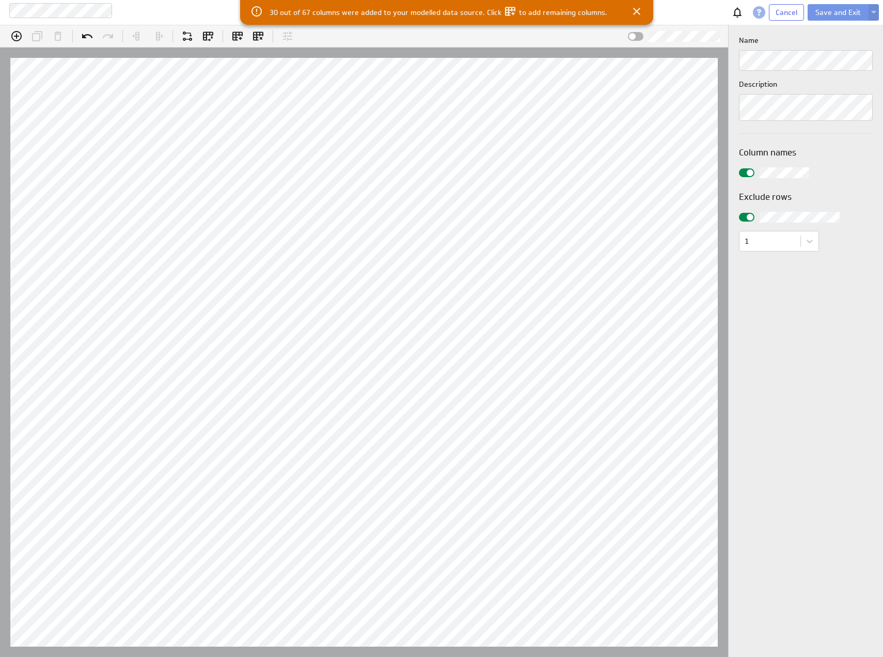
click at [506, 10] on icon at bounding box center [510, 11] width 10 height 9
click at [418, 20] on div "30 out of 67 columns were added to your modelled data source. Click to add rema…" at bounding box center [446, 5] width 413 height 40
click at [635, 8] on icon at bounding box center [636, 11] width 12 height 12
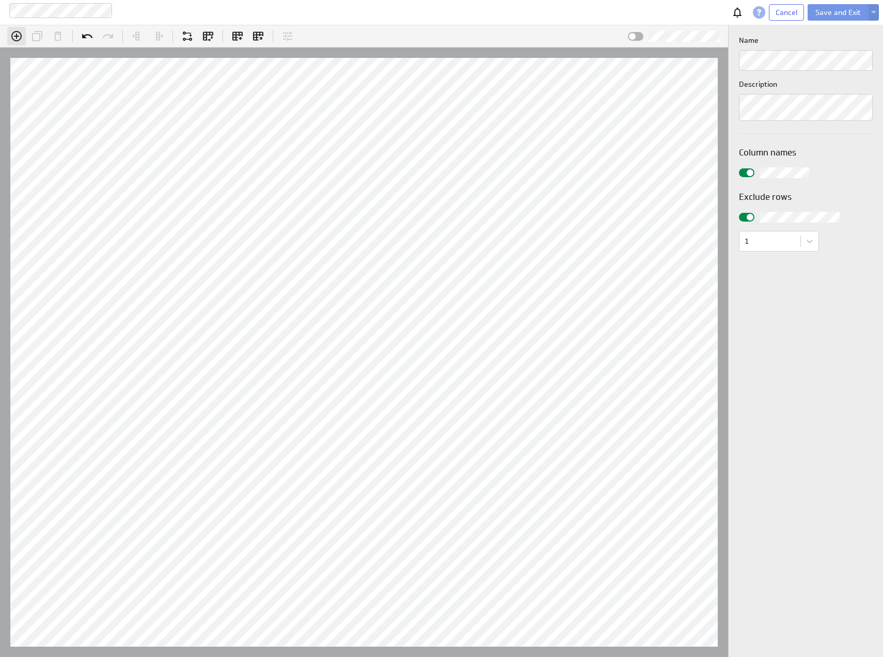
click at [21, 39] on icon "Add column" at bounding box center [16, 36] width 10 height 10
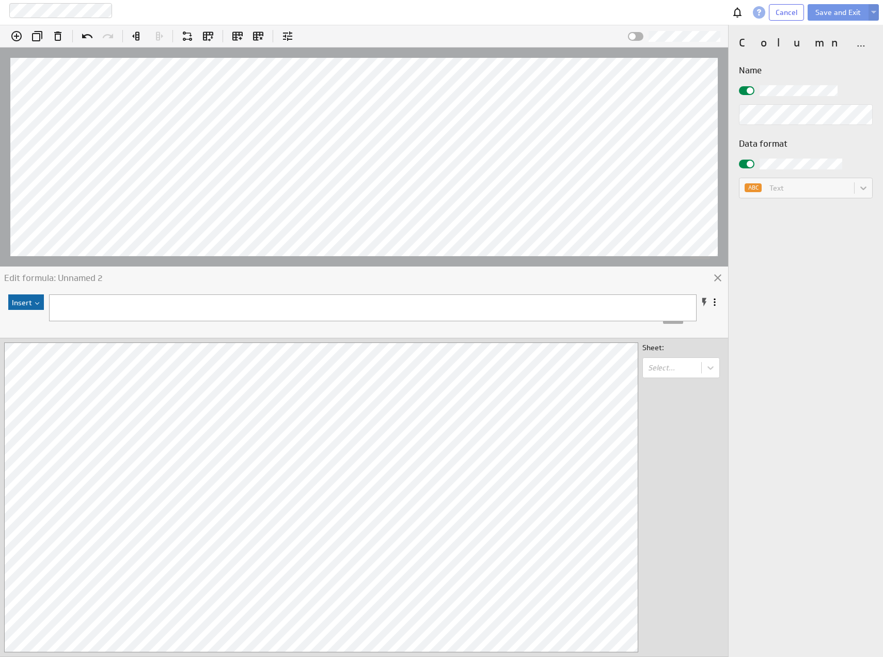
scroll to position [1860, 0]
